Goal: Communication & Community: Answer question/provide support

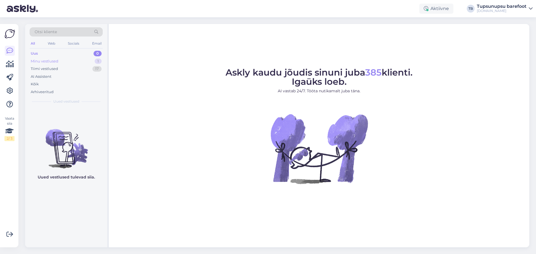
click at [46, 59] on div "Minu vestlused" at bounding box center [45, 62] width 28 height 6
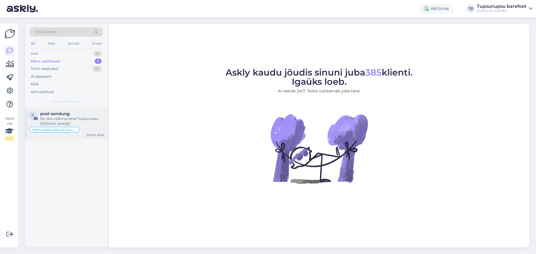
click at [61, 111] on span "post sendung" at bounding box center [54, 113] width 29 height 5
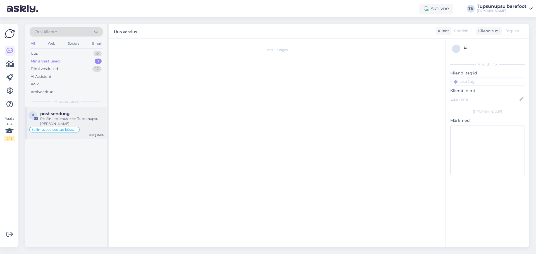
type textarea "vastatud"
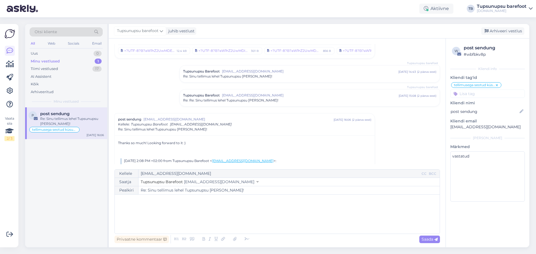
scroll to position [255, 0]
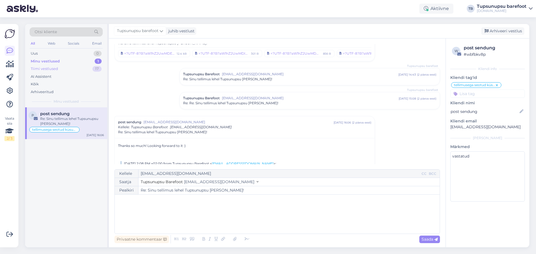
click at [40, 68] on div "Tiimi vestlused" at bounding box center [44, 69] width 27 height 6
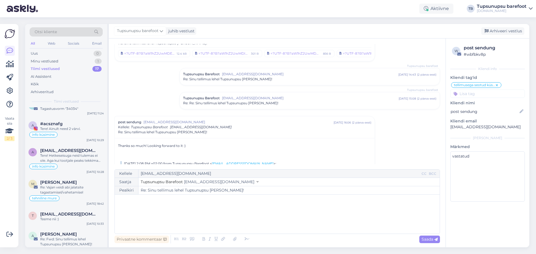
scroll to position [307, 0]
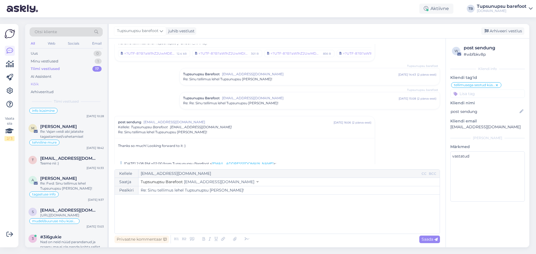
click at [39, 82] on div "Kõik" at bounding box center [66, 84] width 73 height 8
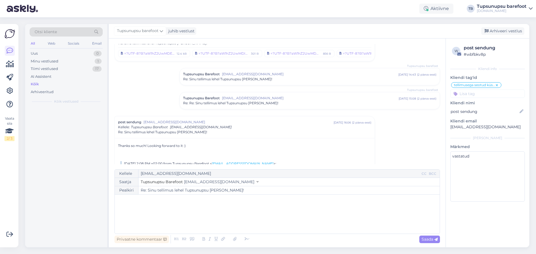
scroll to position [0, 0]
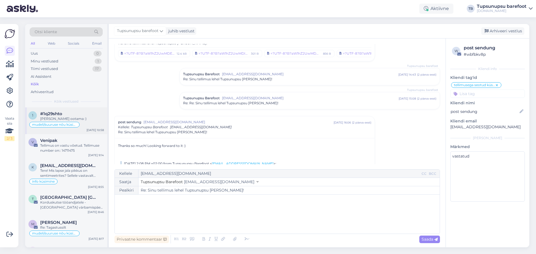
click at [55, 116] on div "[PERSON_NAME] ootama :)" at bounding box center [72, 118] width 64 height 5
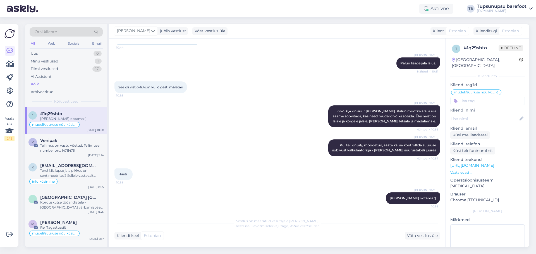
scroll to position [403, 0]
click at [54, 68] on div "Tiimi vestlused" at bounding box center [44, 69] width 27 height 6
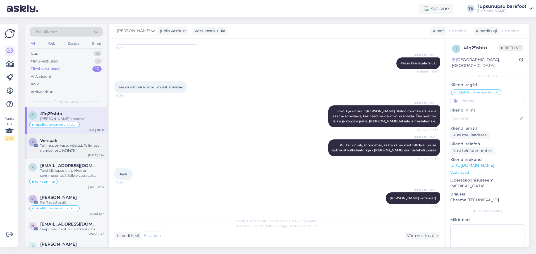
click at [78, 156] on div "V Venipak [PERSON_NAME] on vastu võetud. Tellimuse number on:: 14711475 [DATE] …" at bounding box center [66, 146] width 82 height 25
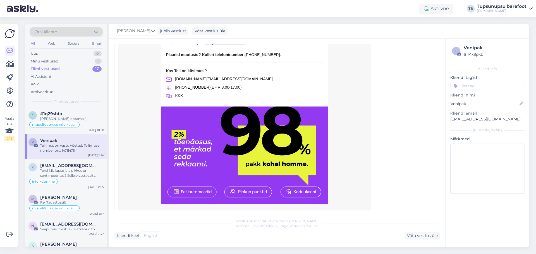
scroll to position [898, 0]
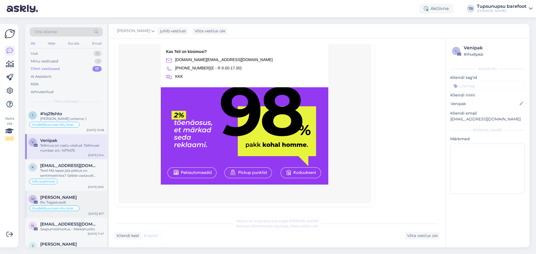
click at [70, 198] on span "[PERSON_NAME]" at bounding box center [58, 197] width 37 height 5
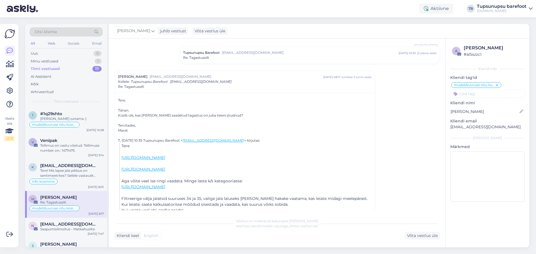
scroll to position [28, 0]
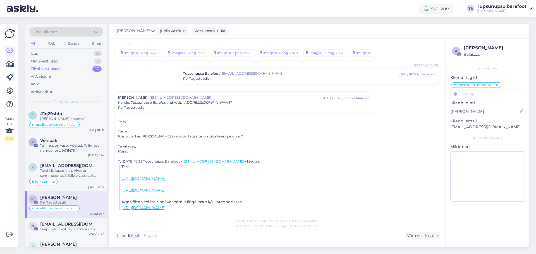
click at [287, 106] on div "Re: Tagastussilt" at bounding box center [244, 107] width 253 height 5
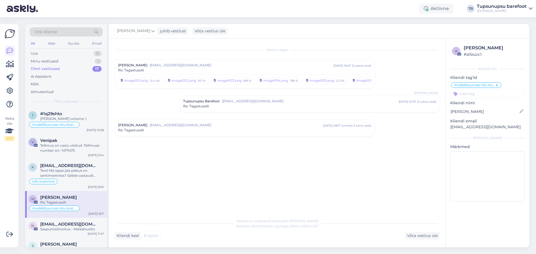
scroll to position [0, 0]
click at [259, 126] on span "[EMAIL_ADDRESS][DOMAIN_NAME]" at bounding box center [237, 125] width 174 height 5
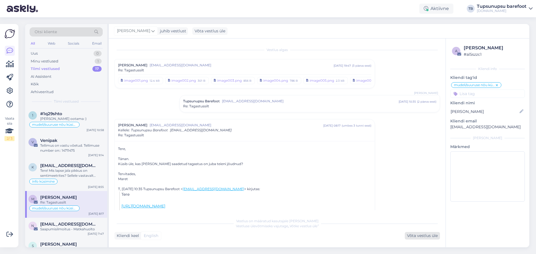
click at [420, 236] on div "Võta vestlus üle" at bounding box center [422, 236] width 35 height 8
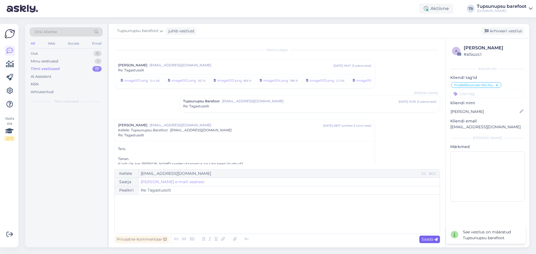
scroll to position [75, 0]
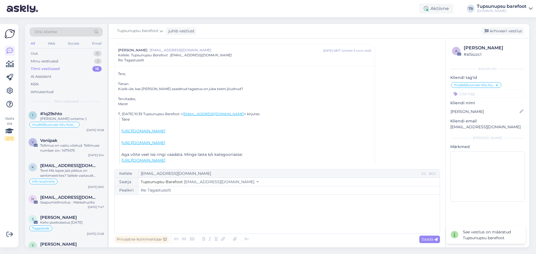
click at [164, 206] on div "﻿" at bounding box center [277, 214] width 319 height 33
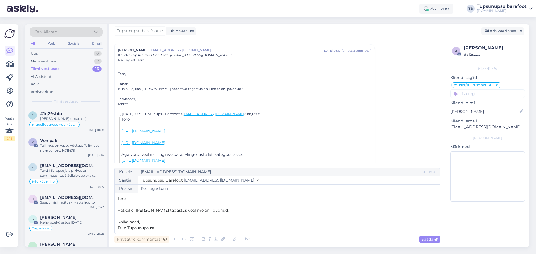
click at [150, 224] on p "Kõike head," at bounding box center [277, 222] width 319 height 6
click at [224, 213] on p "Hetkel ei [PERSON_NAME] tagastus veel meieni jõudnud." at bounding box center [277, 211] width 319 height 6
click at [425, 242] on div "Saada" at bounding box center [429, 240] width 21 height 8
type input "Re: Re: Tagastussilt"
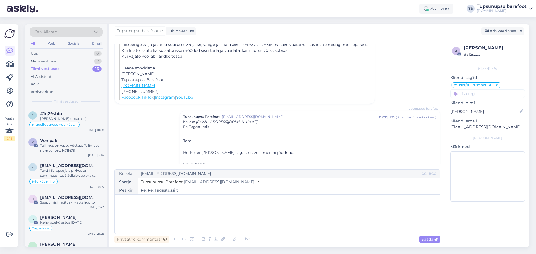
scroll to position [230, 0]
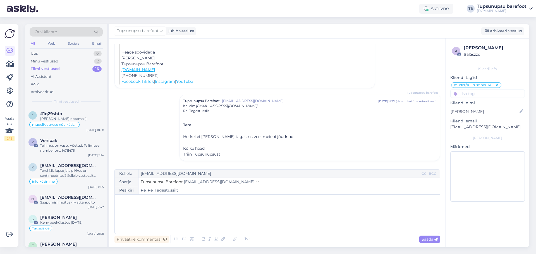
click at [52, 69] on div "Tiimi vestlused" at bounding box center [45, 69] width 29 height 6
click at [53, 63] on div "Minu vestlused" at bounding box center [45, 62] width 28 height 6
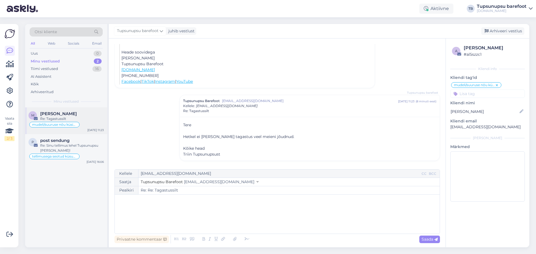
click at [60, 115] on span "[PERSON_NAME]" at bounding box center [58, 113] width 37 height 5
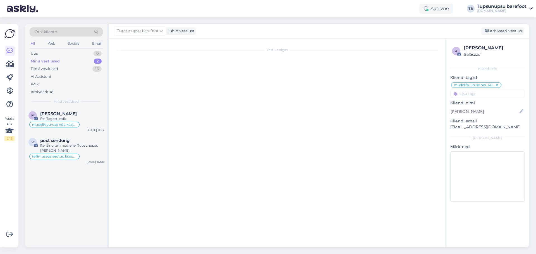
scroll to position [48, 0]
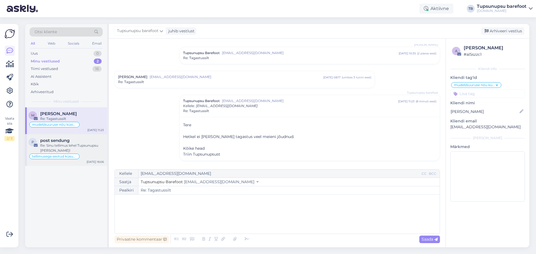
click at [54, 147] on div "Re: Sinu tellimus lehel Tupsunupsu [PERSON_NAME]!" at bounding box center [72, 148] width 64 height 10
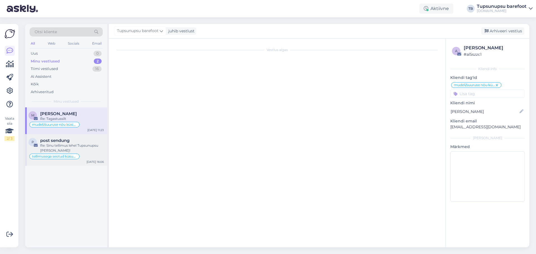
type textarea "vastatud"
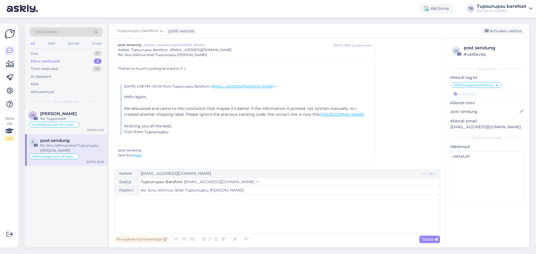
scroll to position [339, 0]
click at [52, 70] on div "Tiimi vestlused" at bounding box center [44, 69] width 27 height 6
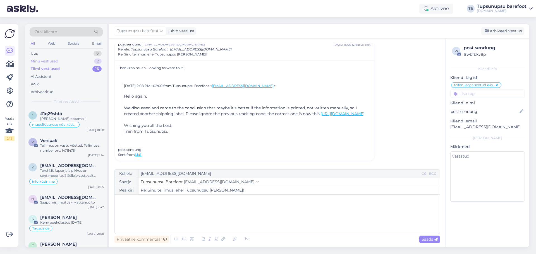
click at [43, 63] on div "Minu vestlused" at bounding box center [45, 62] width 28 height 6
